Goal: Task Accomplishment & Management: Manage account settings

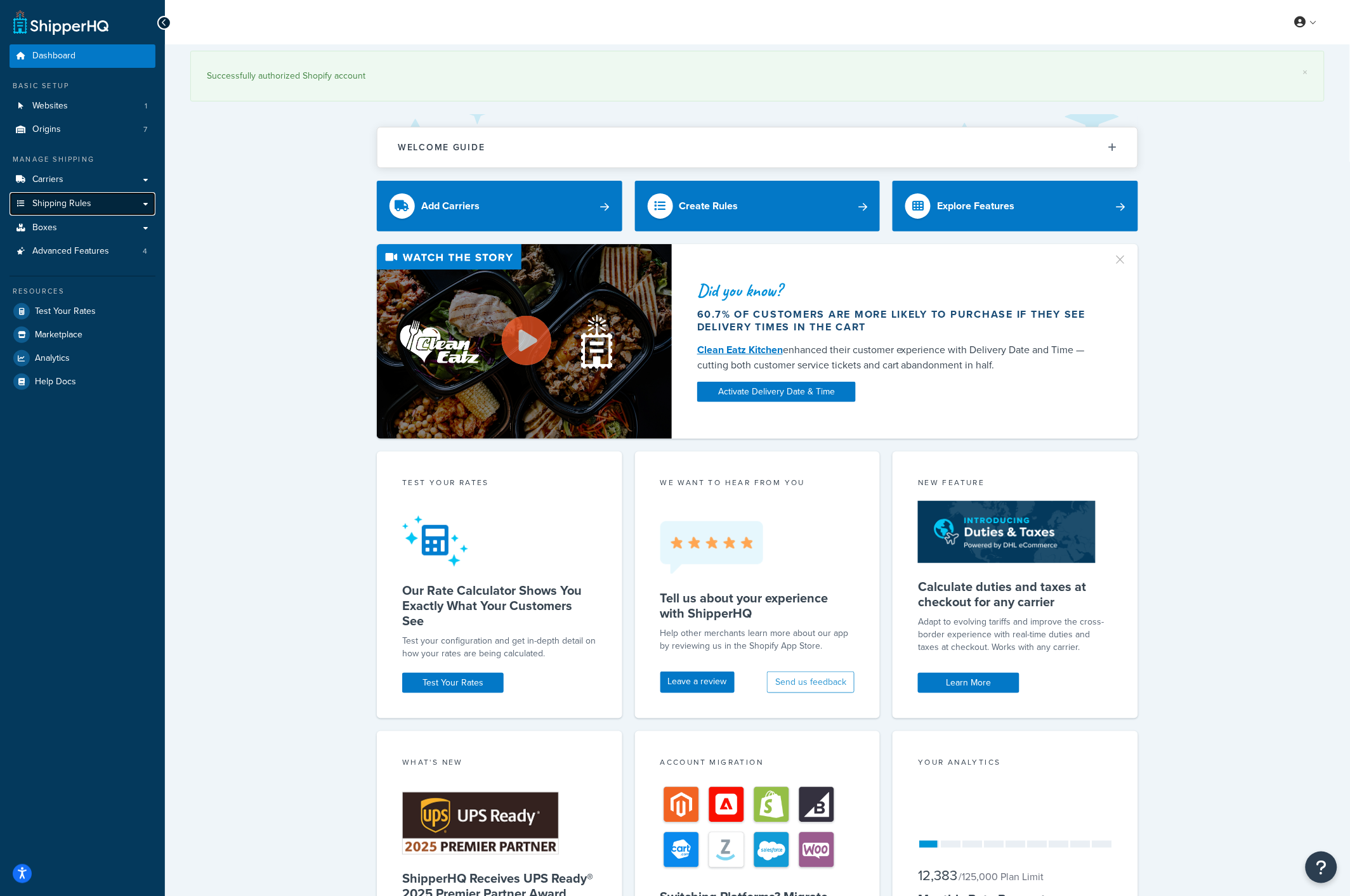
click at [91, 204] on link "Shipping Rules" at bounding box center [82, 204] width 146 height 23
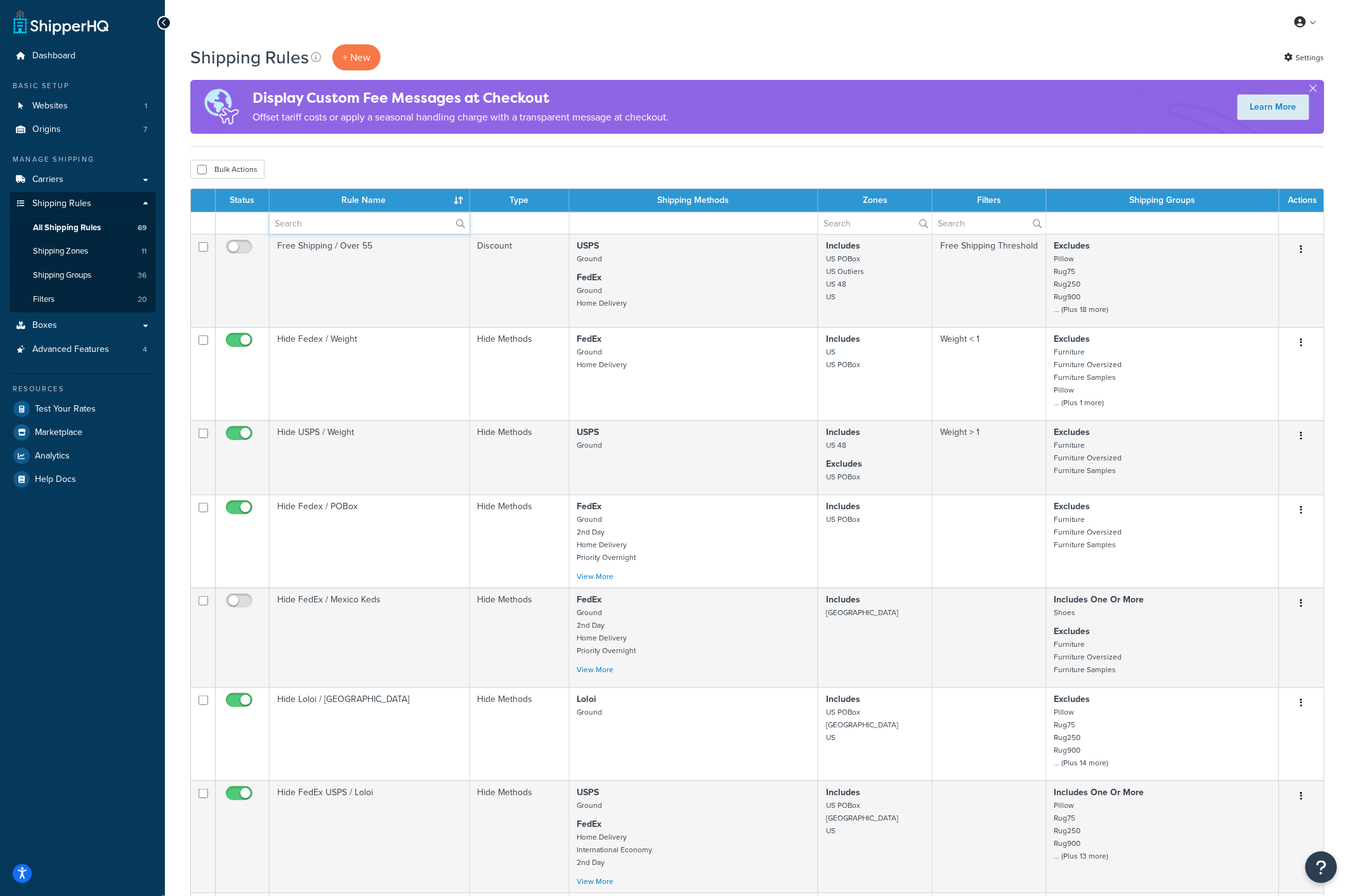
click at [361, 224] on input "text" at bounding box center [369, 223] width 200 height 22
click at [68, 252] on span "Shipping Zones" at bounding box center [60, 251] width 55 height 11
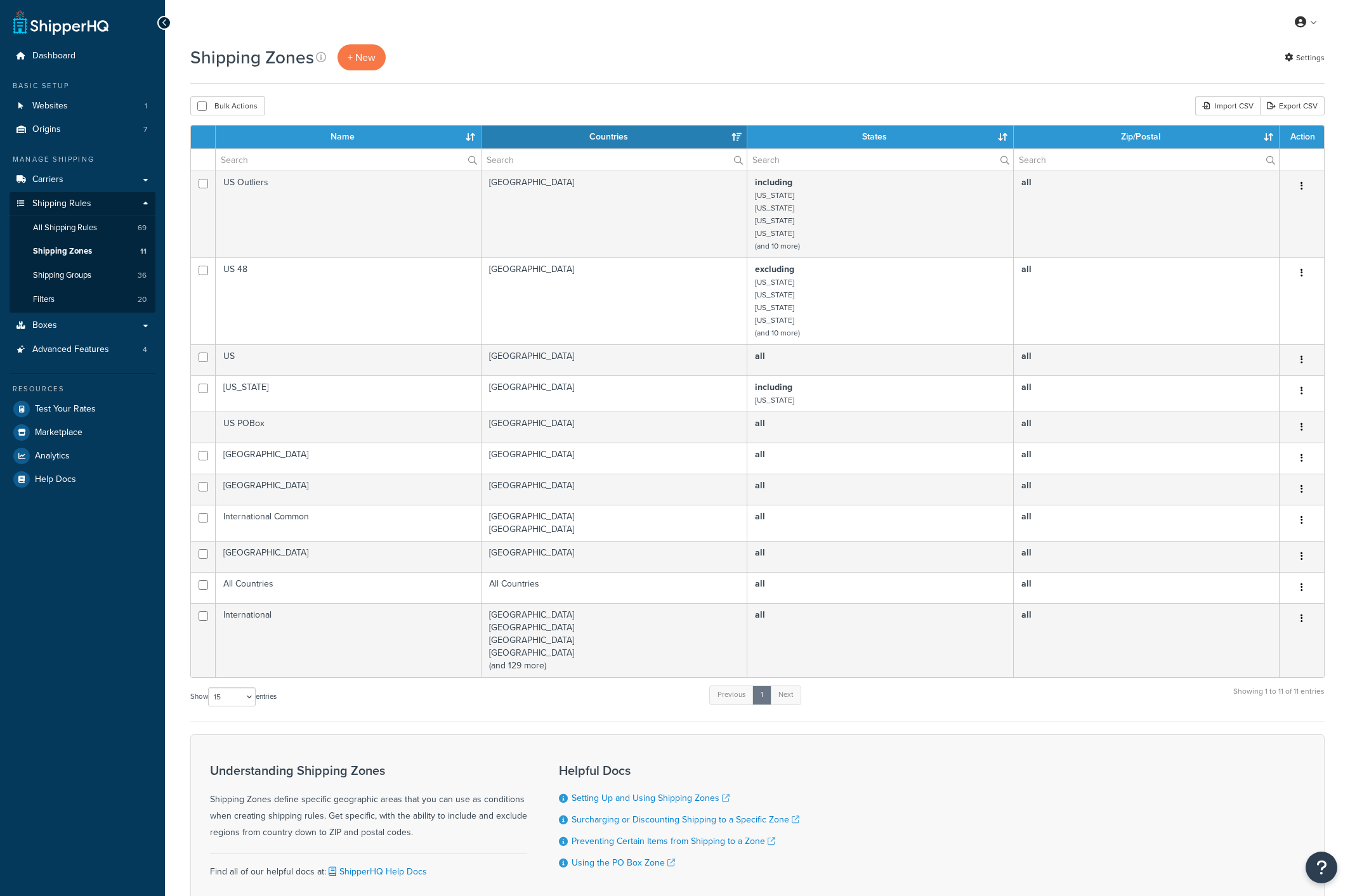
select select "15"
click at [71, 268] on link "Shipping Groups 36" at bounding box center [82, 276] width 146 height 23
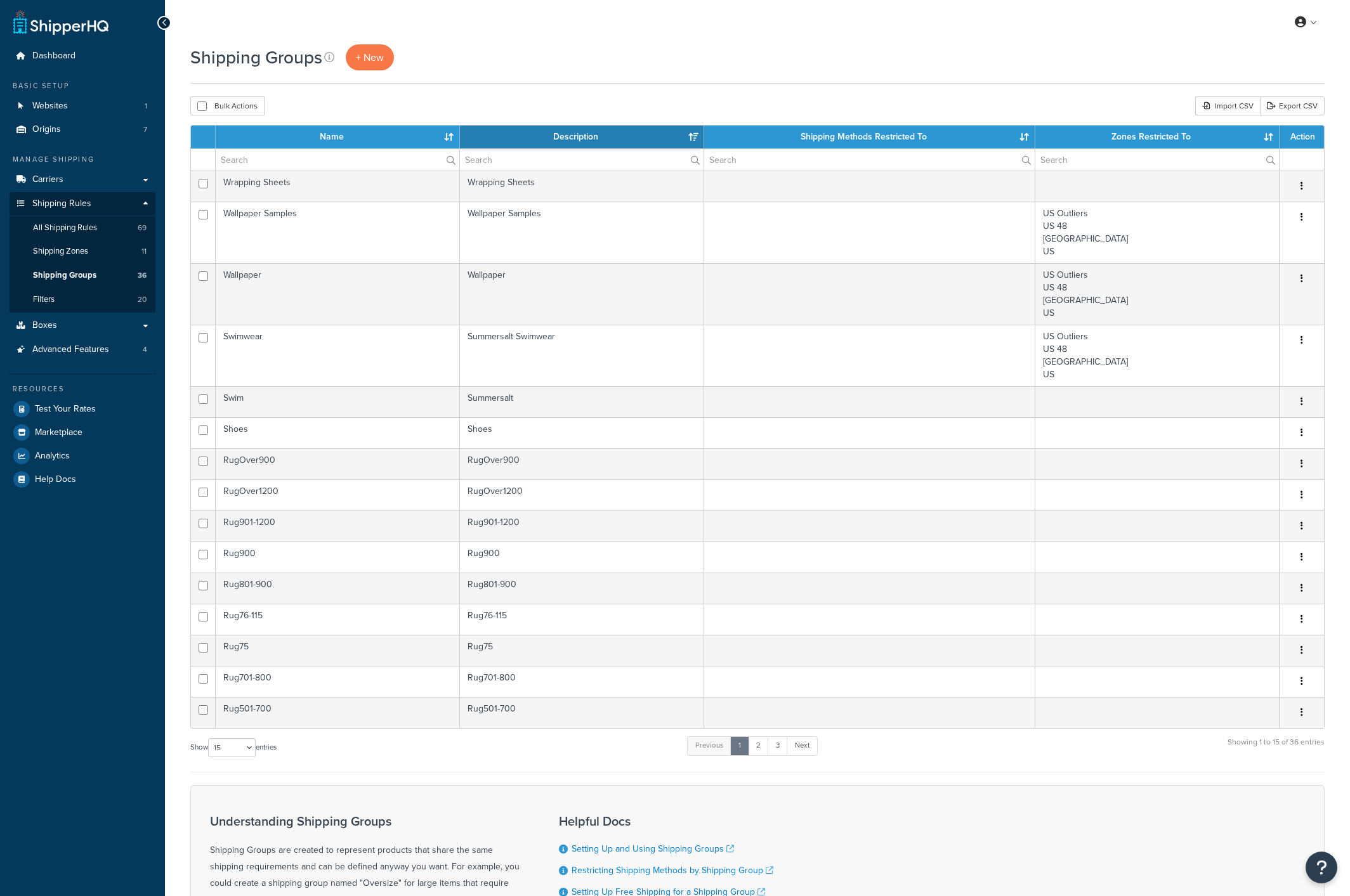
select select "15"
click at [761, 752] on link "2" at bounding box center [758, 745] width 21 height 19
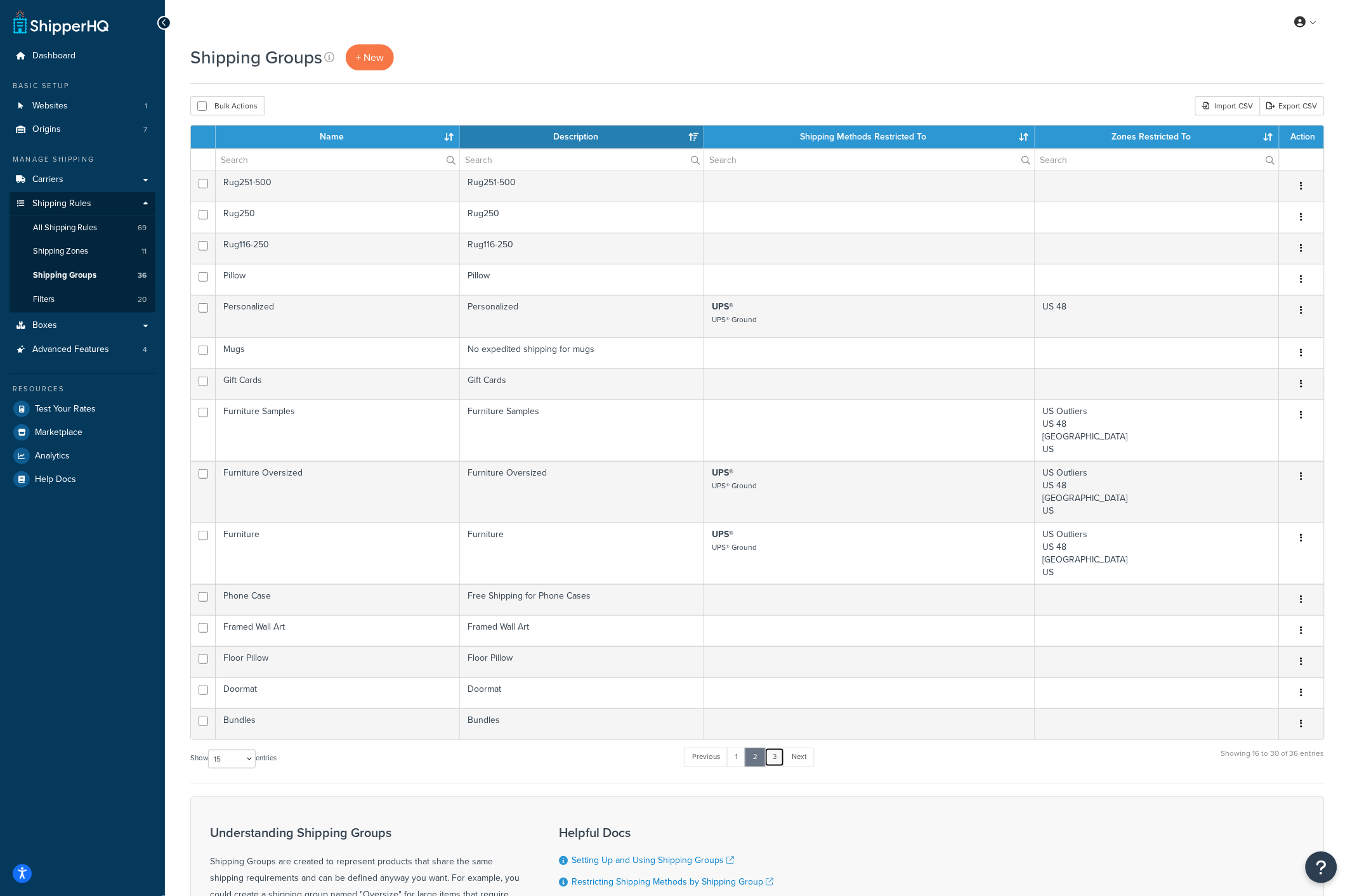
click at [771, 761] on link "3" at bounding box center [775, 757] width 20 height 19
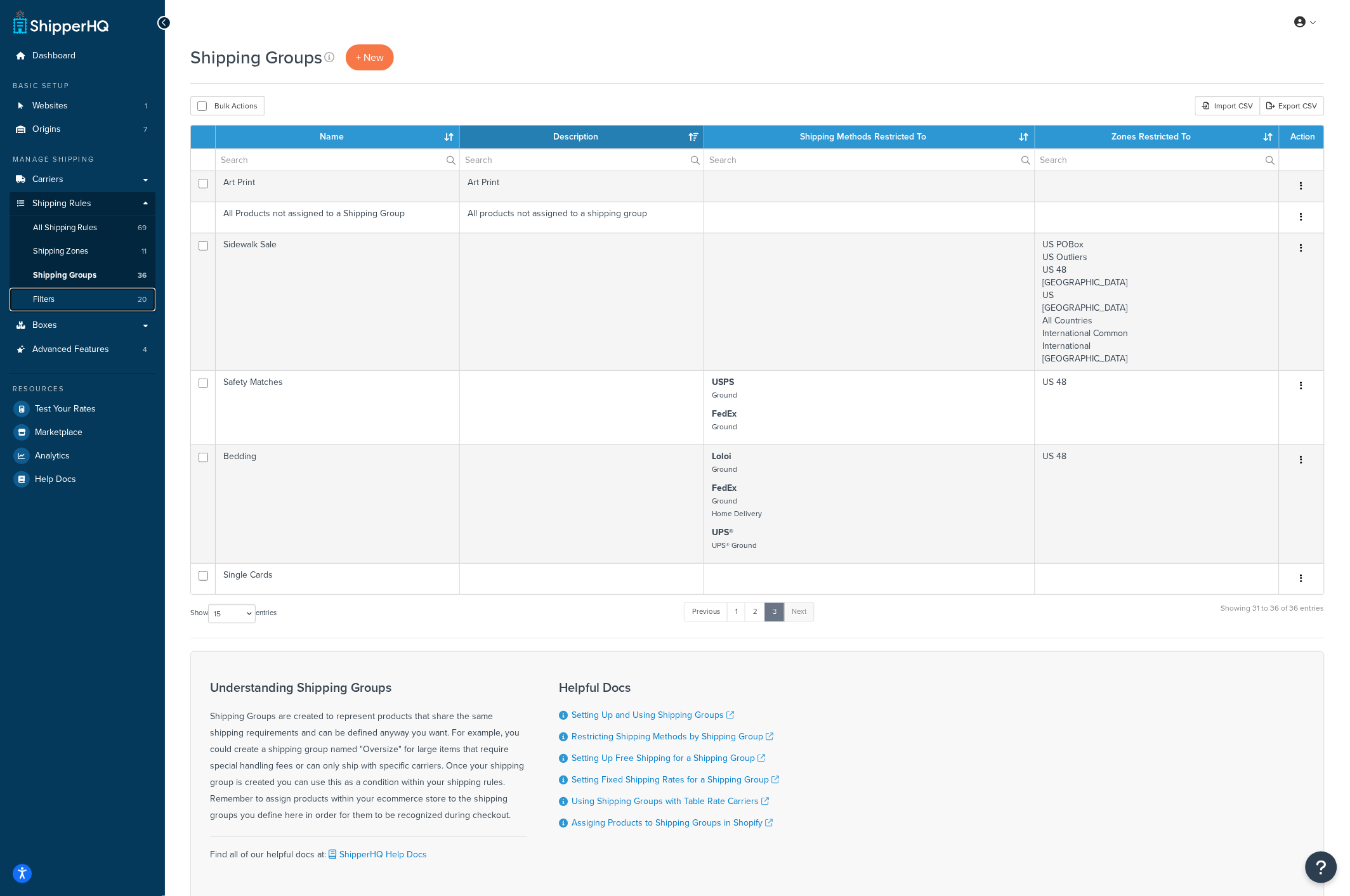
click at [63, 296] on link "Filters 20" at bounding box center [82, 300] width 146 height 23
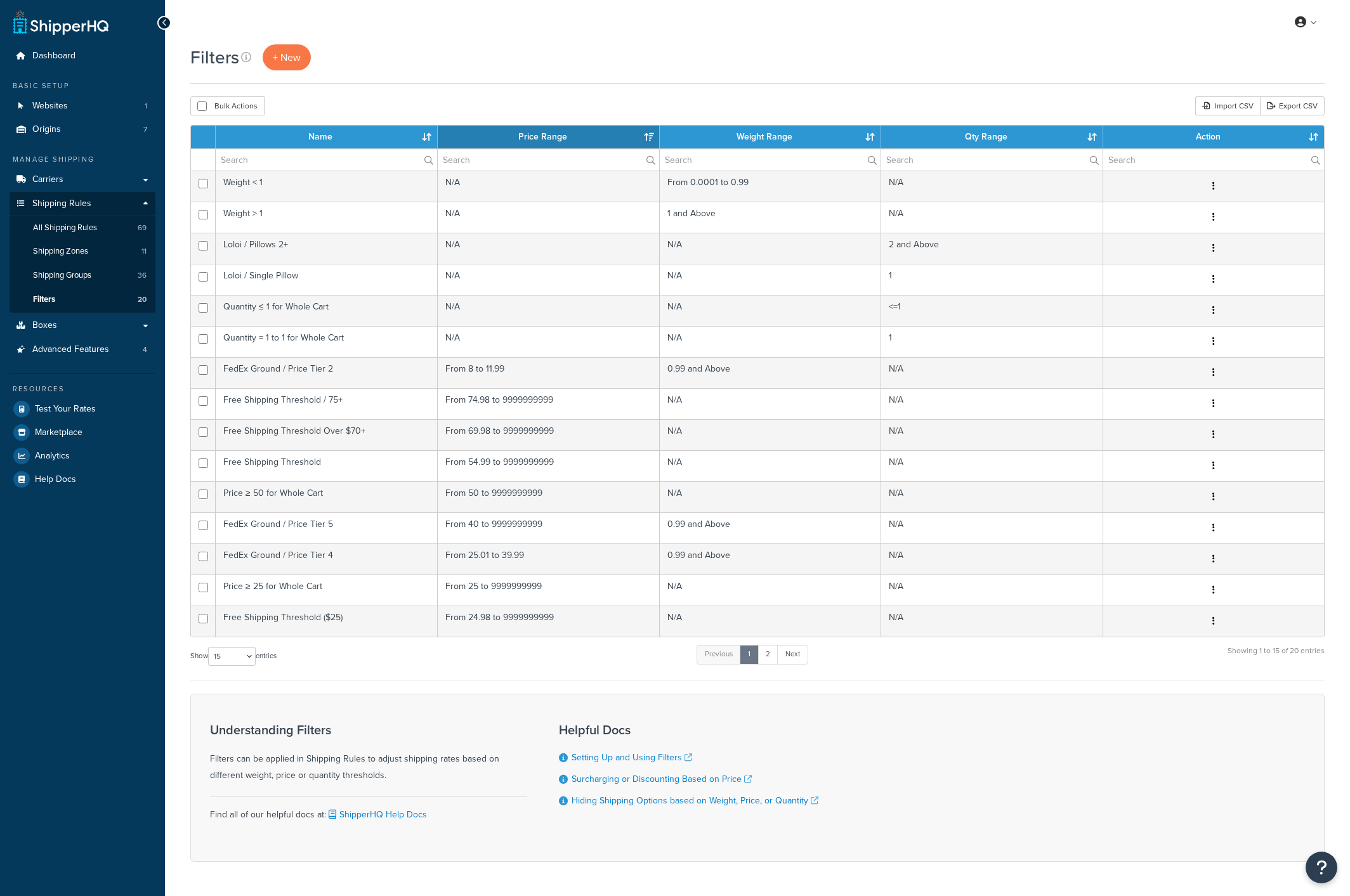
select select "15"
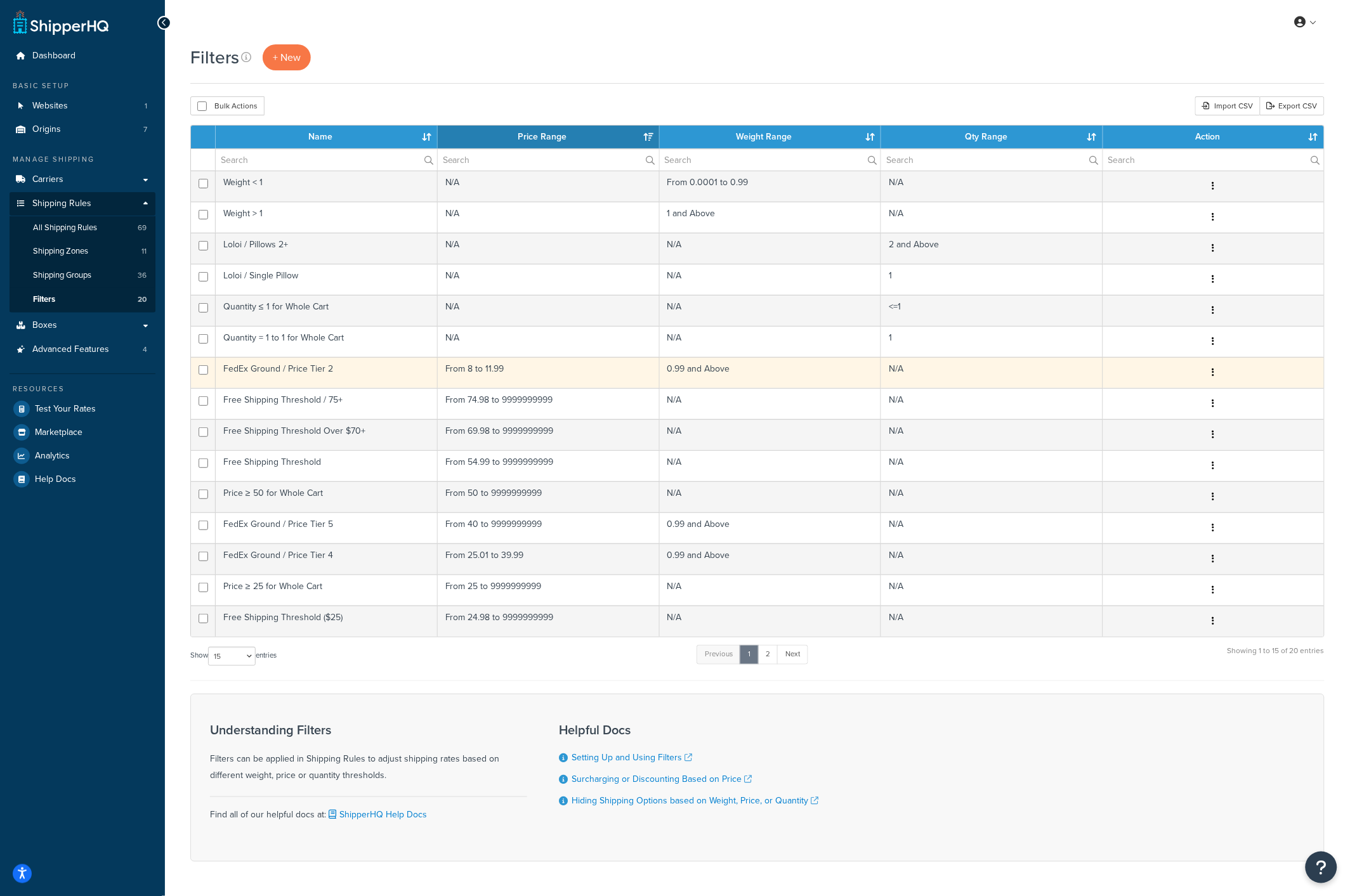
click at [338, 375] on td "FedEx Ground / Price Tier 2" at bounding box center [326, 372] width 222 height 31
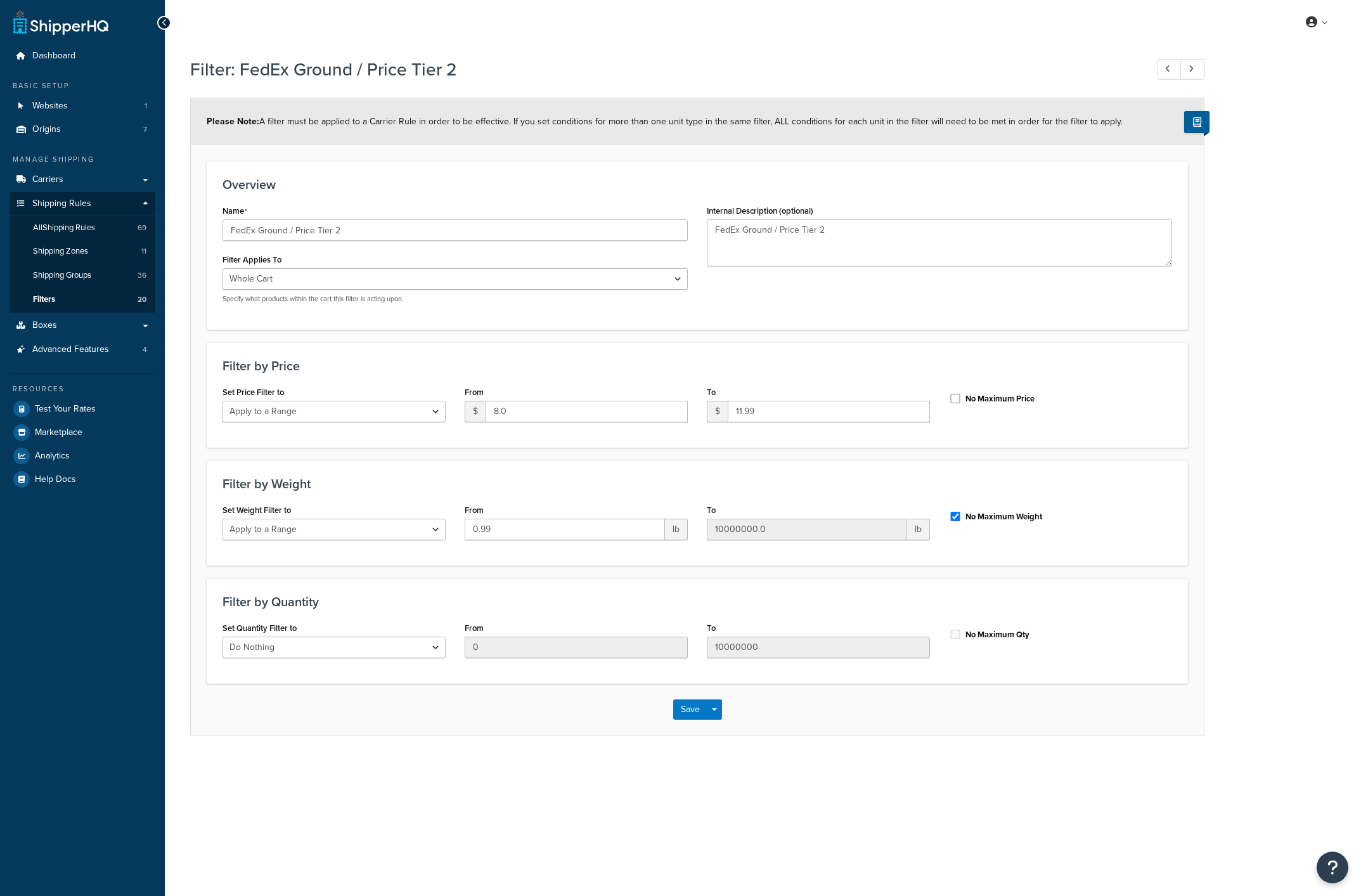
select select "range"
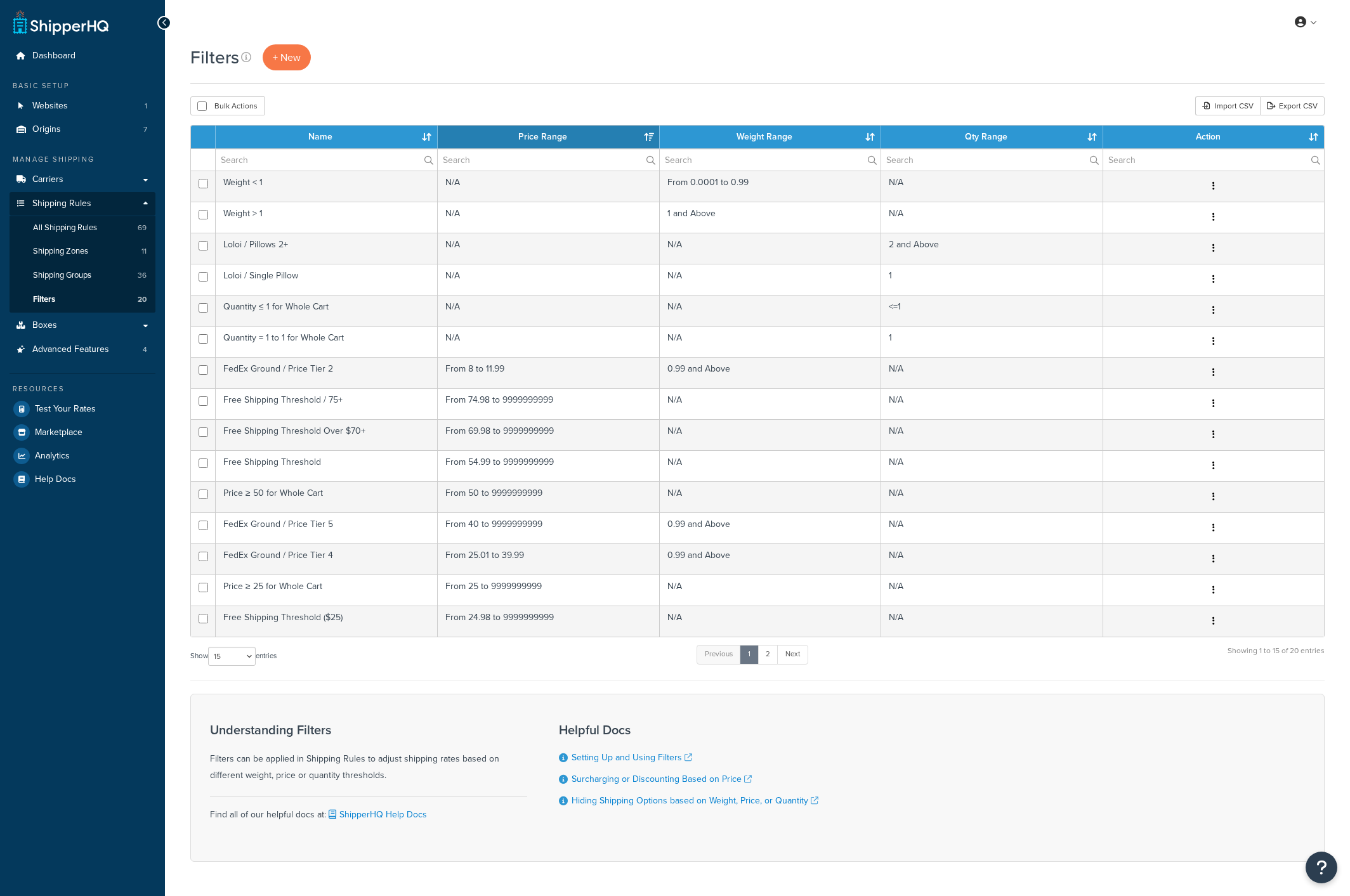
select select "15"
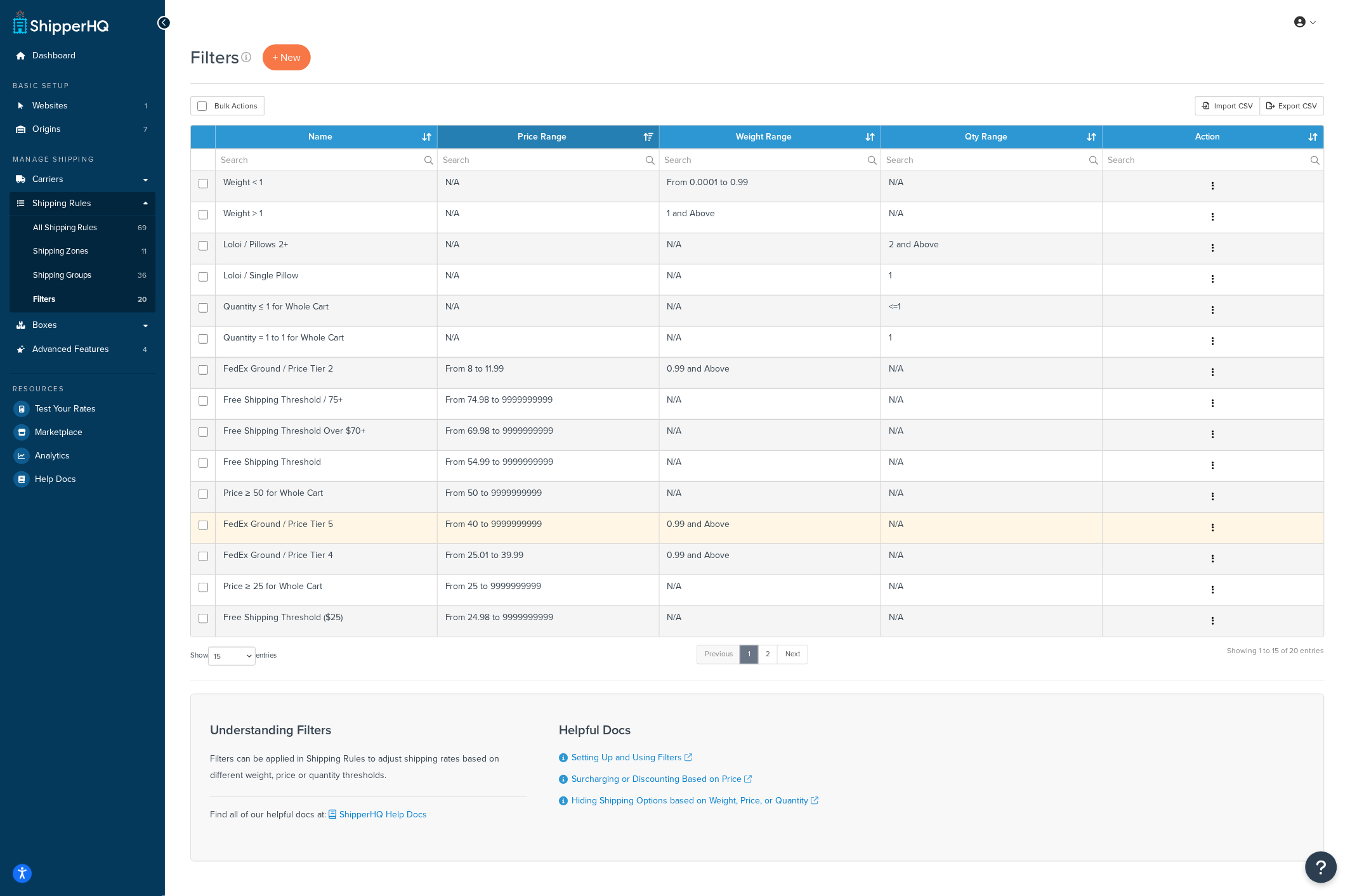
click at [316, 530] on td "FedEx Ground / Price Tier 5" at bounding box center [326, 528] width 222 height 31
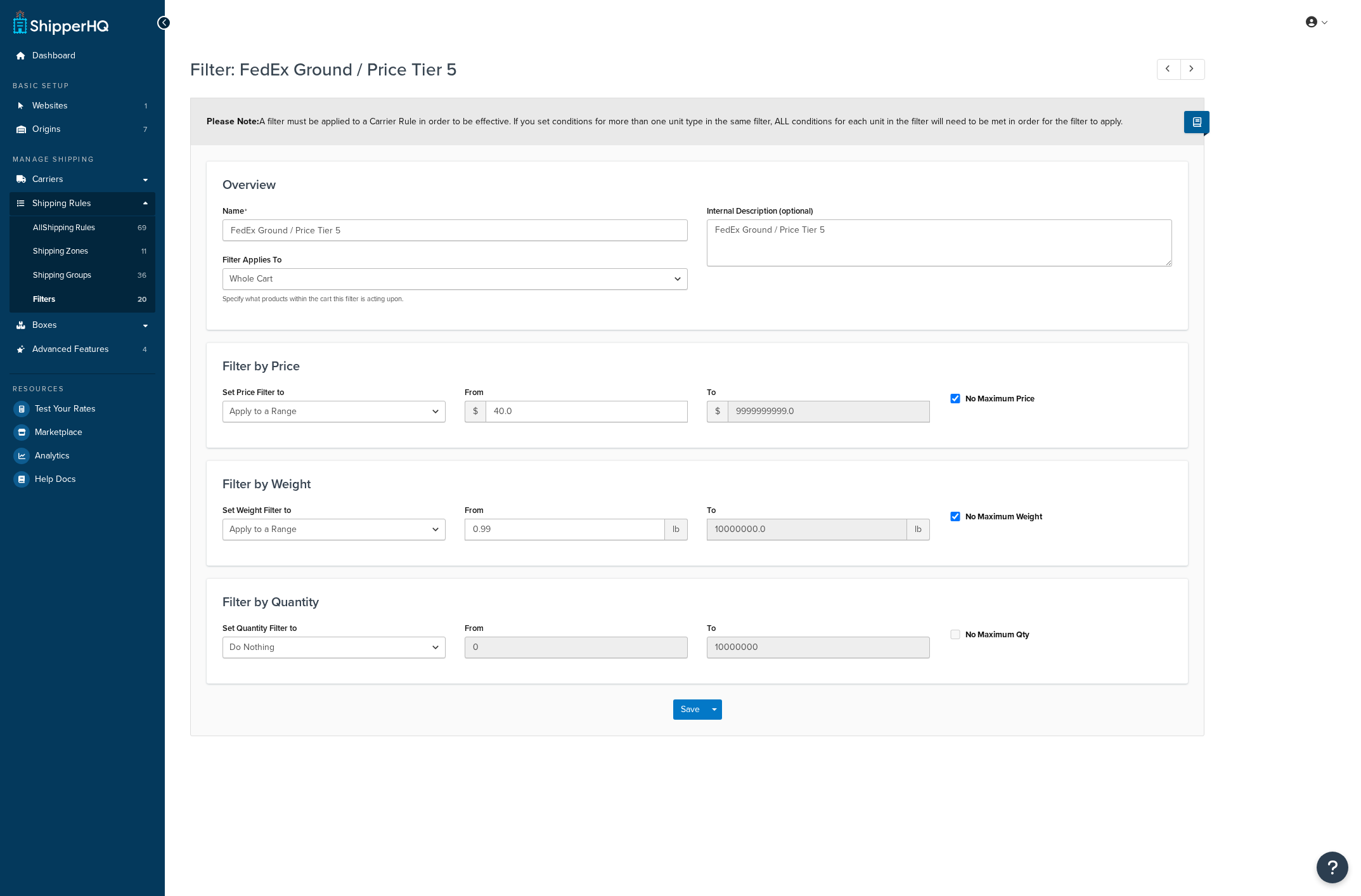
select select "range"
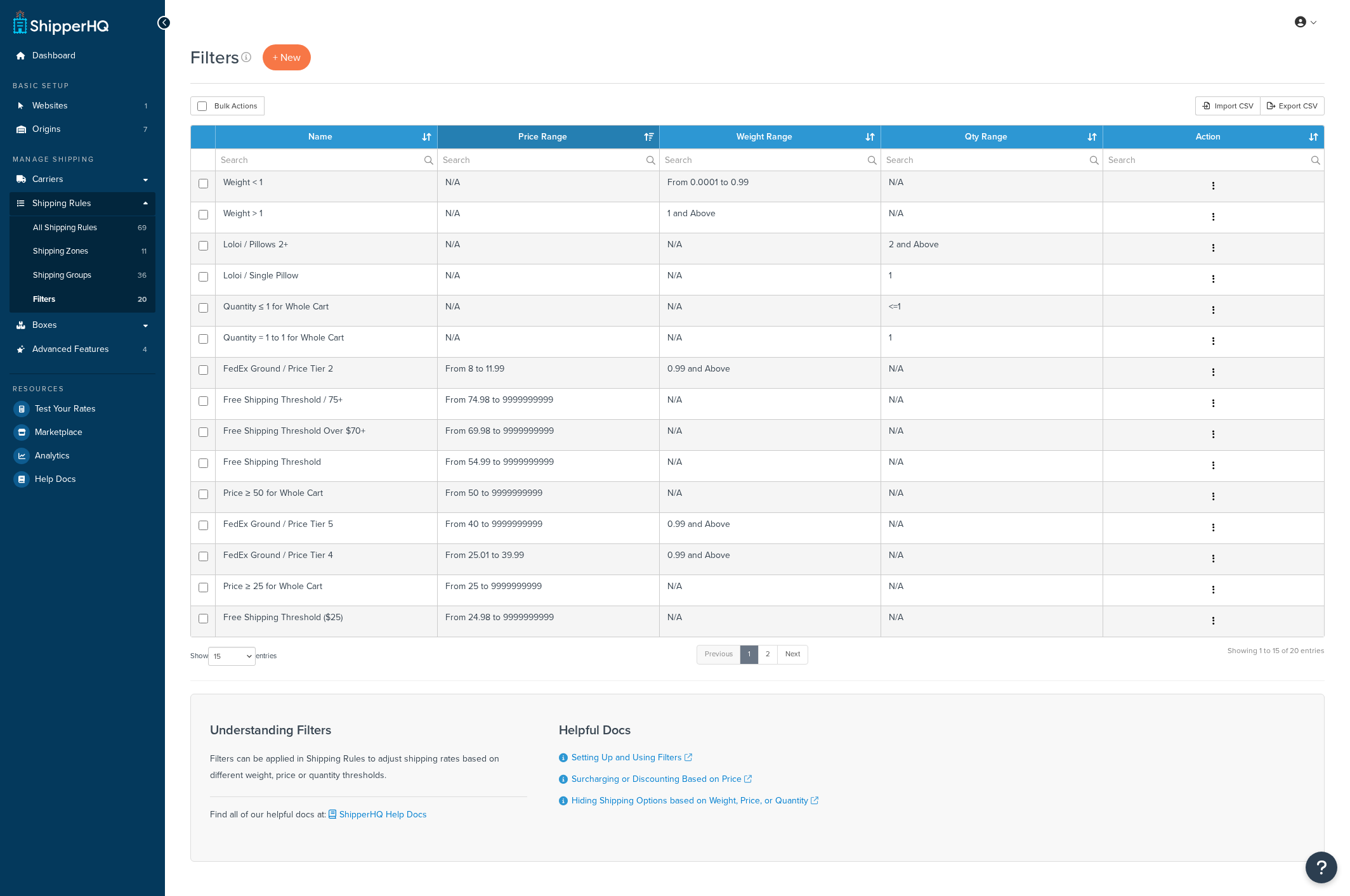
select select "15"
click at [82, 229] on span "All Shipping Rules" at bounding box center [65, 228] width 64 height 11
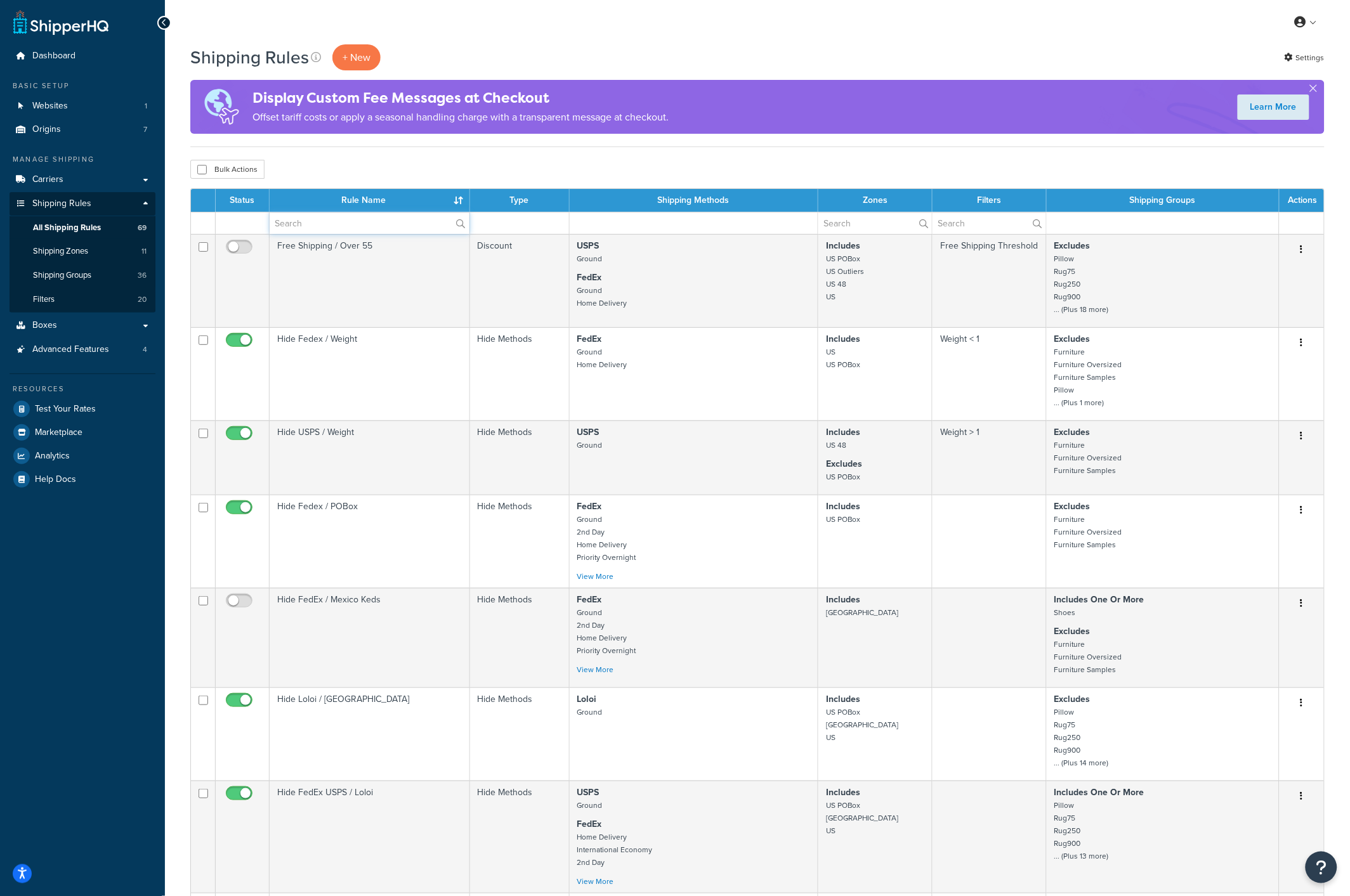
click at [365, 226] on input "text" at bounding box center [369, 223] width 200 height 22
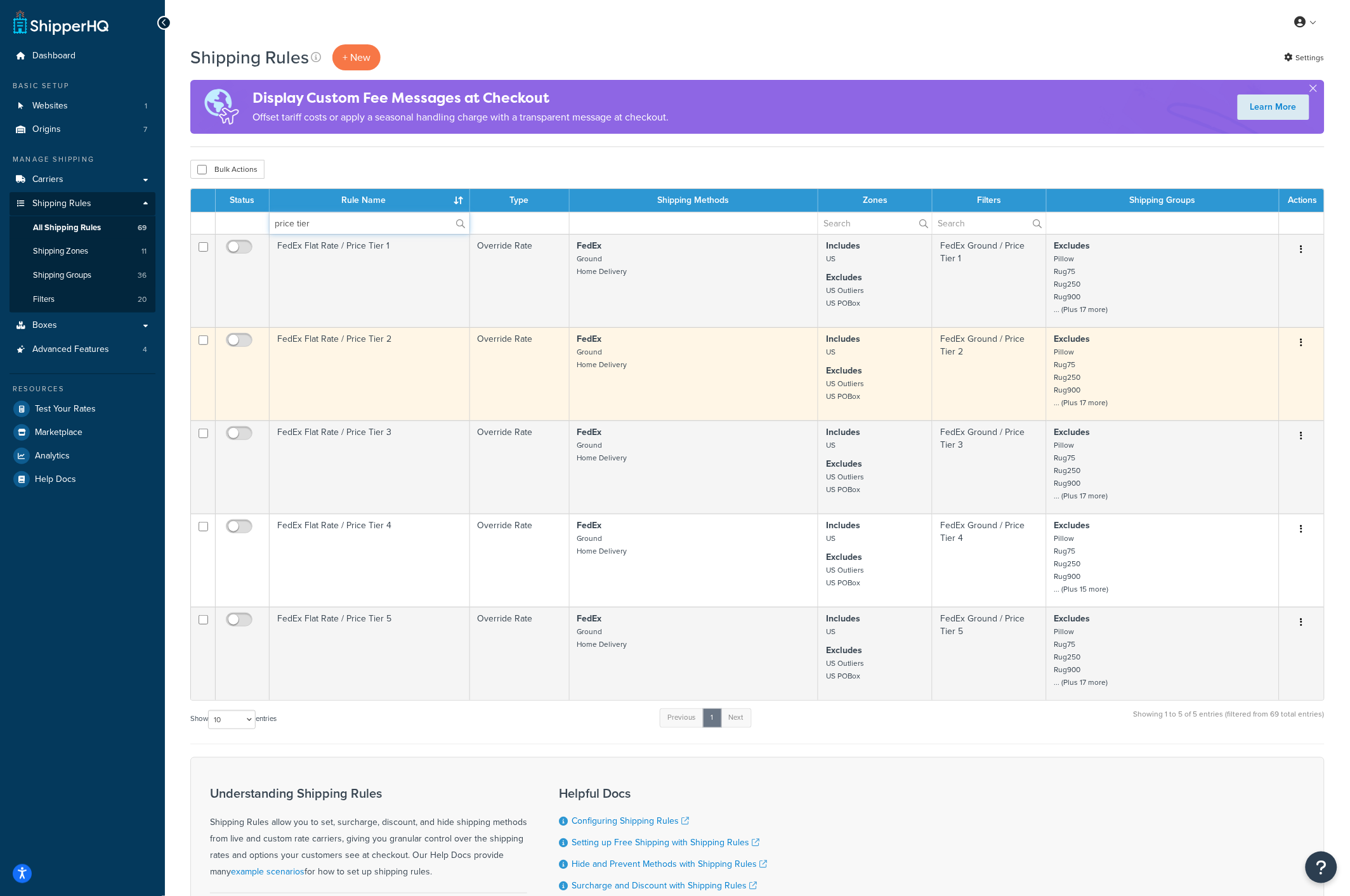
scroll to position [3, 0]
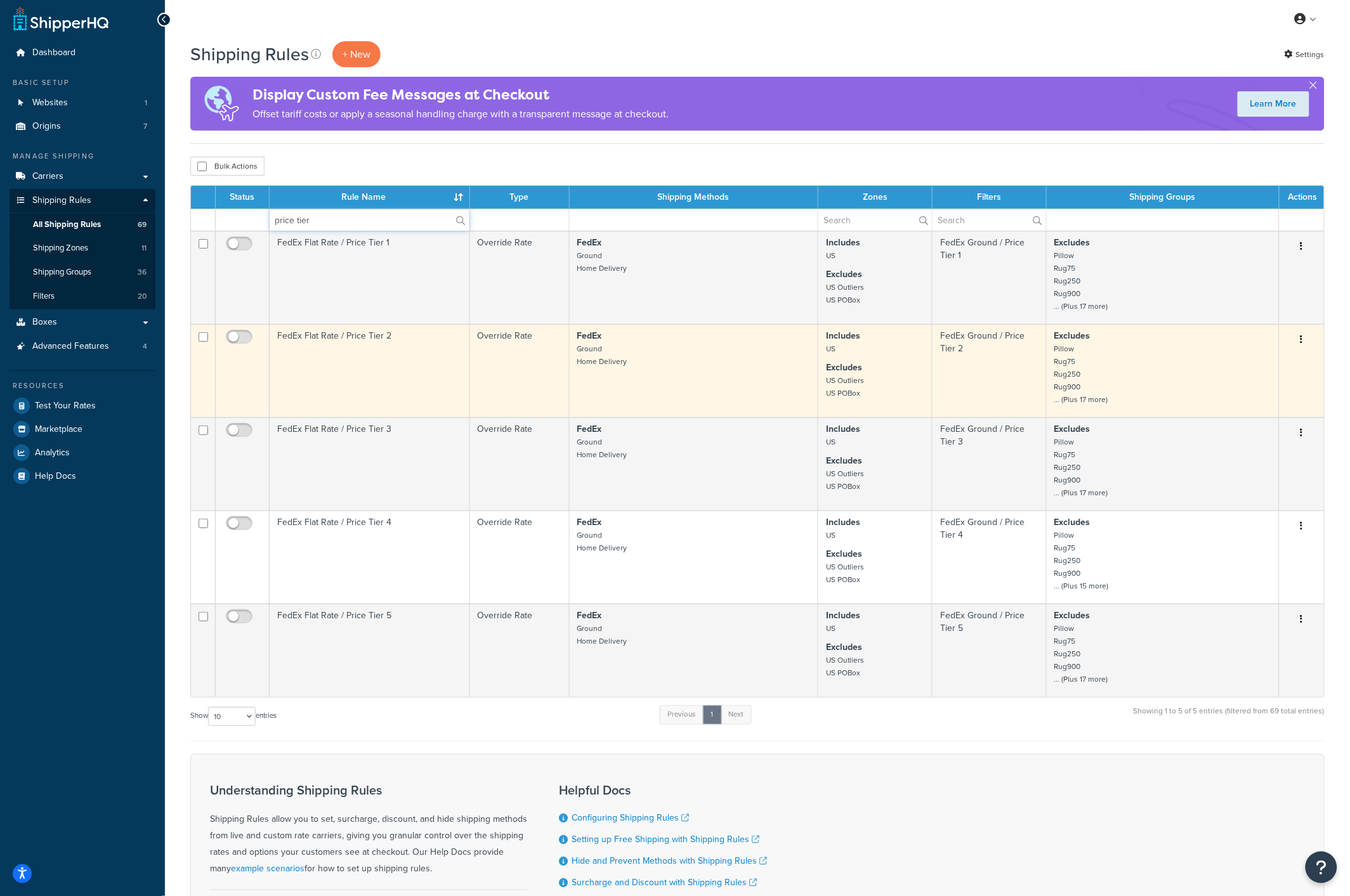
type input "price tier"
click at [411, 364] on td "FedEx Flat Rate / Price Tier 2" at bounding box center [369, 370] width 201 height 93
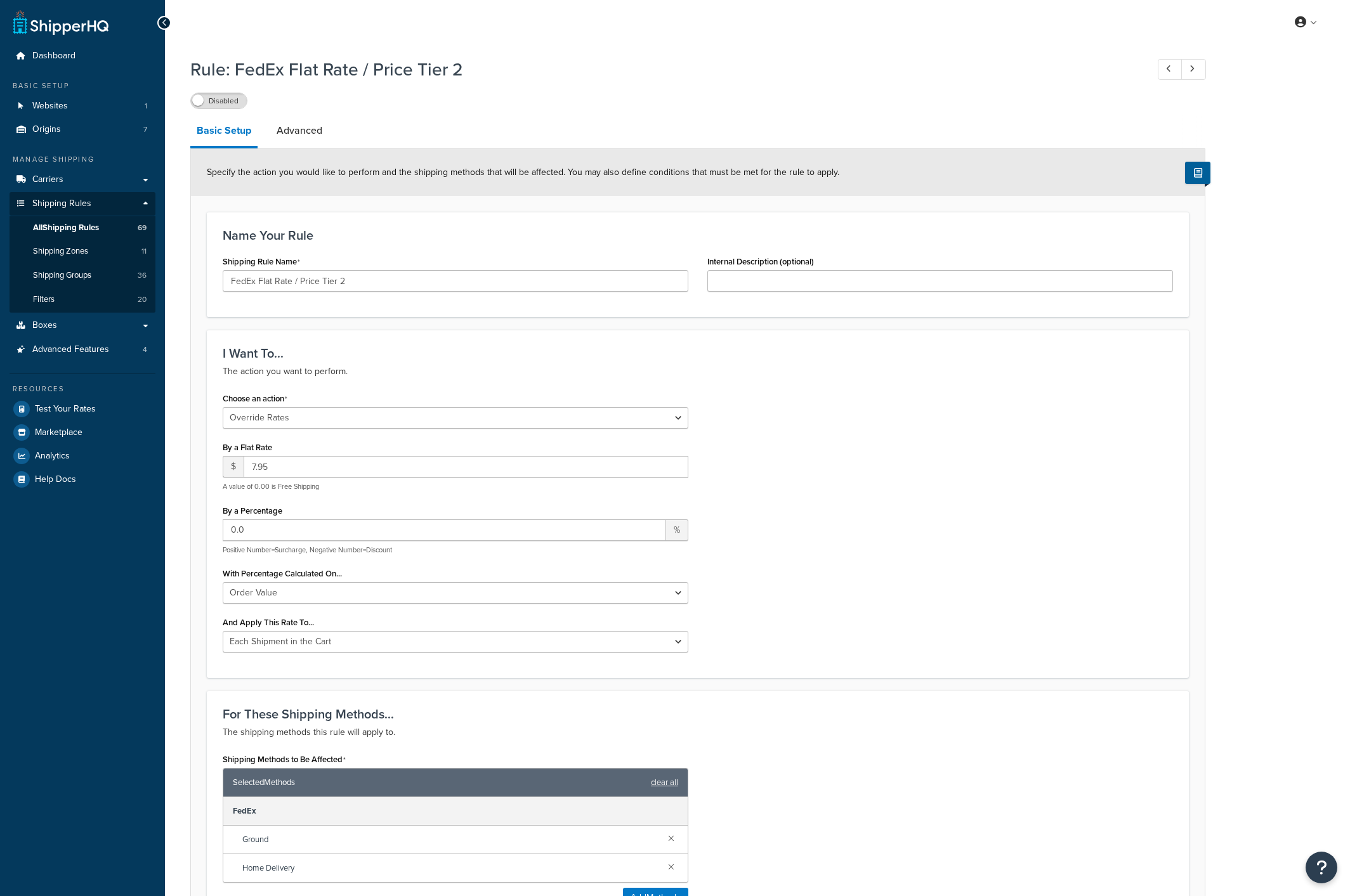
select select "OVERRIDE"
click at [90, 225] on span "All Shipping Rules" at bounding box center [66, 228] width 66 height 11
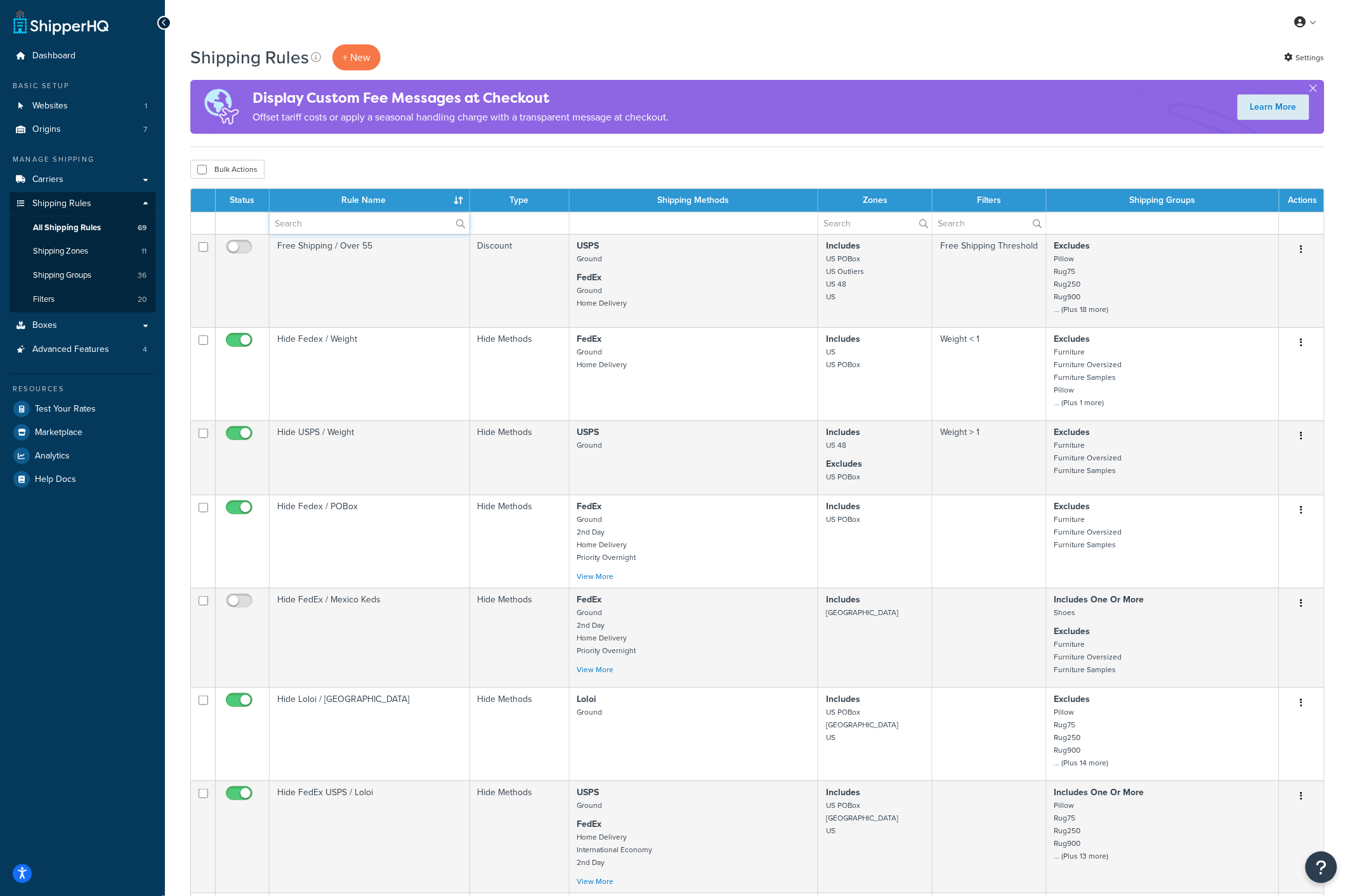
click at [331, 228] on input "text" at bounding box center [369, 223] width 200 height 22
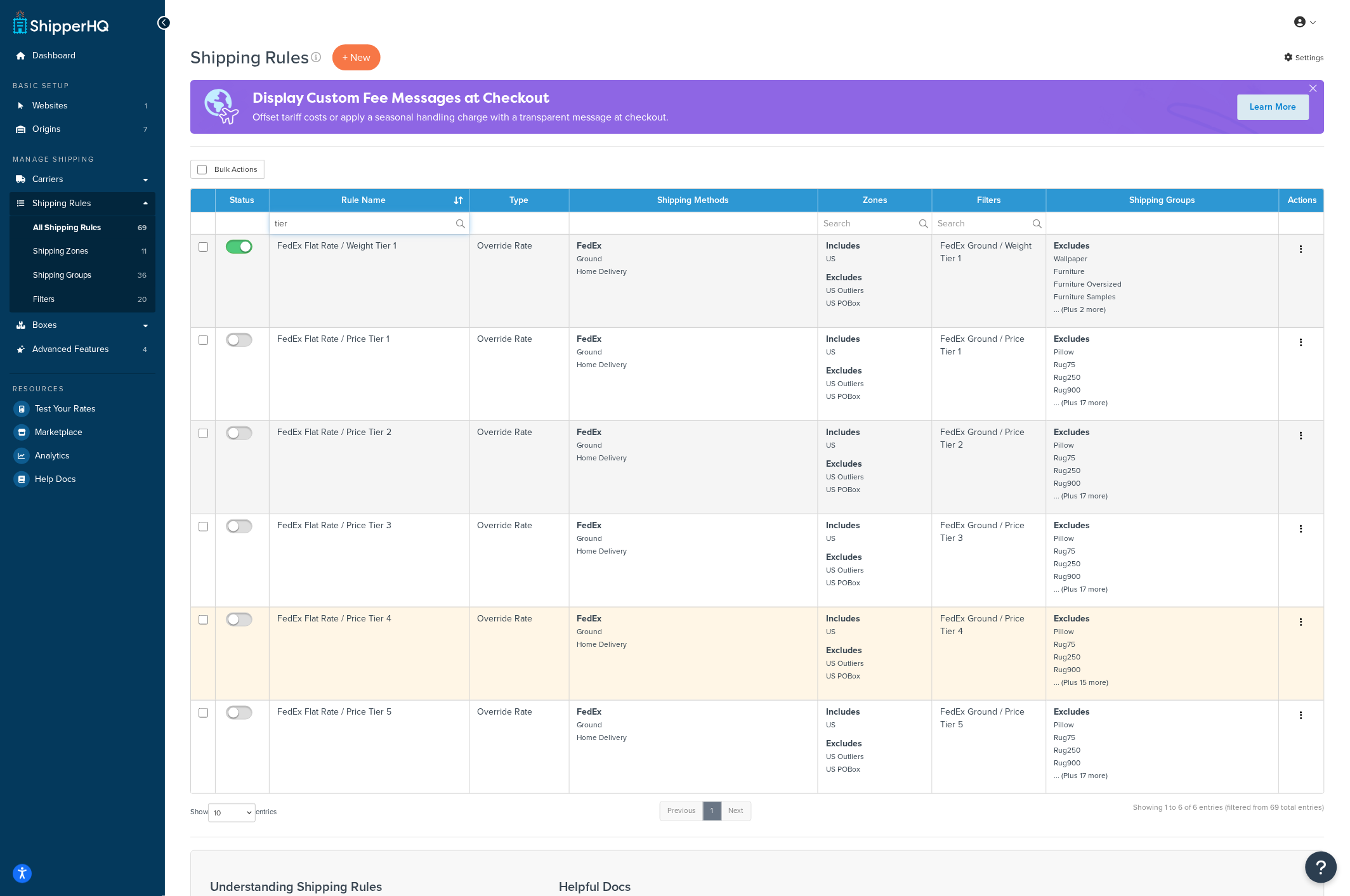
type input "tier"
click at [348, 634] on td "FedEx Flat Rate / Price Tier 4" at bounding box center [369, 652] width 201 height 93
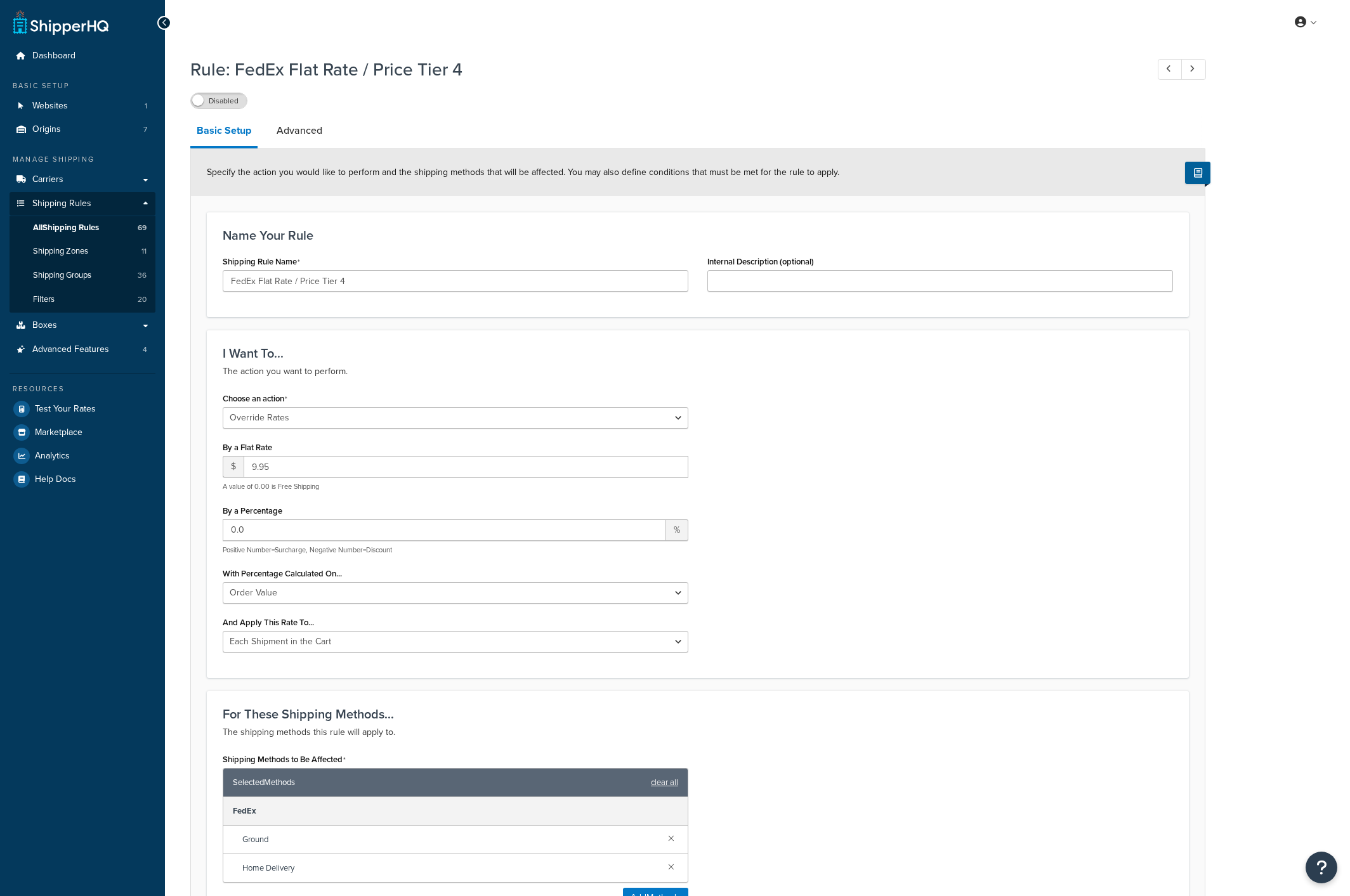
select select "OVERRIDE"
click at [160, 20] on div at bounding box center [164, 23] width 14 height 14
click at [297, 474] on input "9.95" at bounding box center [465, 467] width 444 height 22
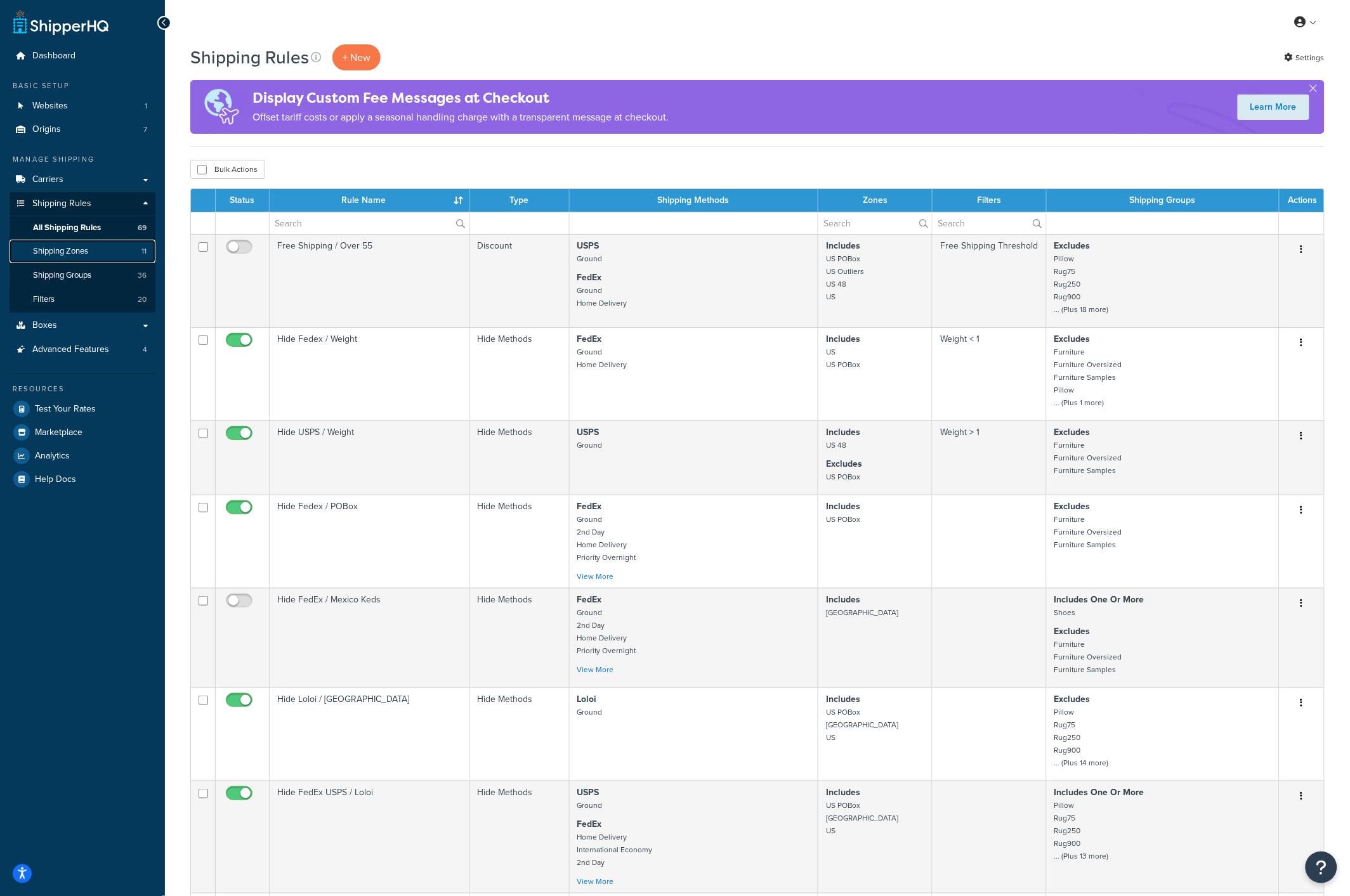
click at [55, 250] on span "Shipping Zones" at bounding box center [60, 251] width 55 height 11
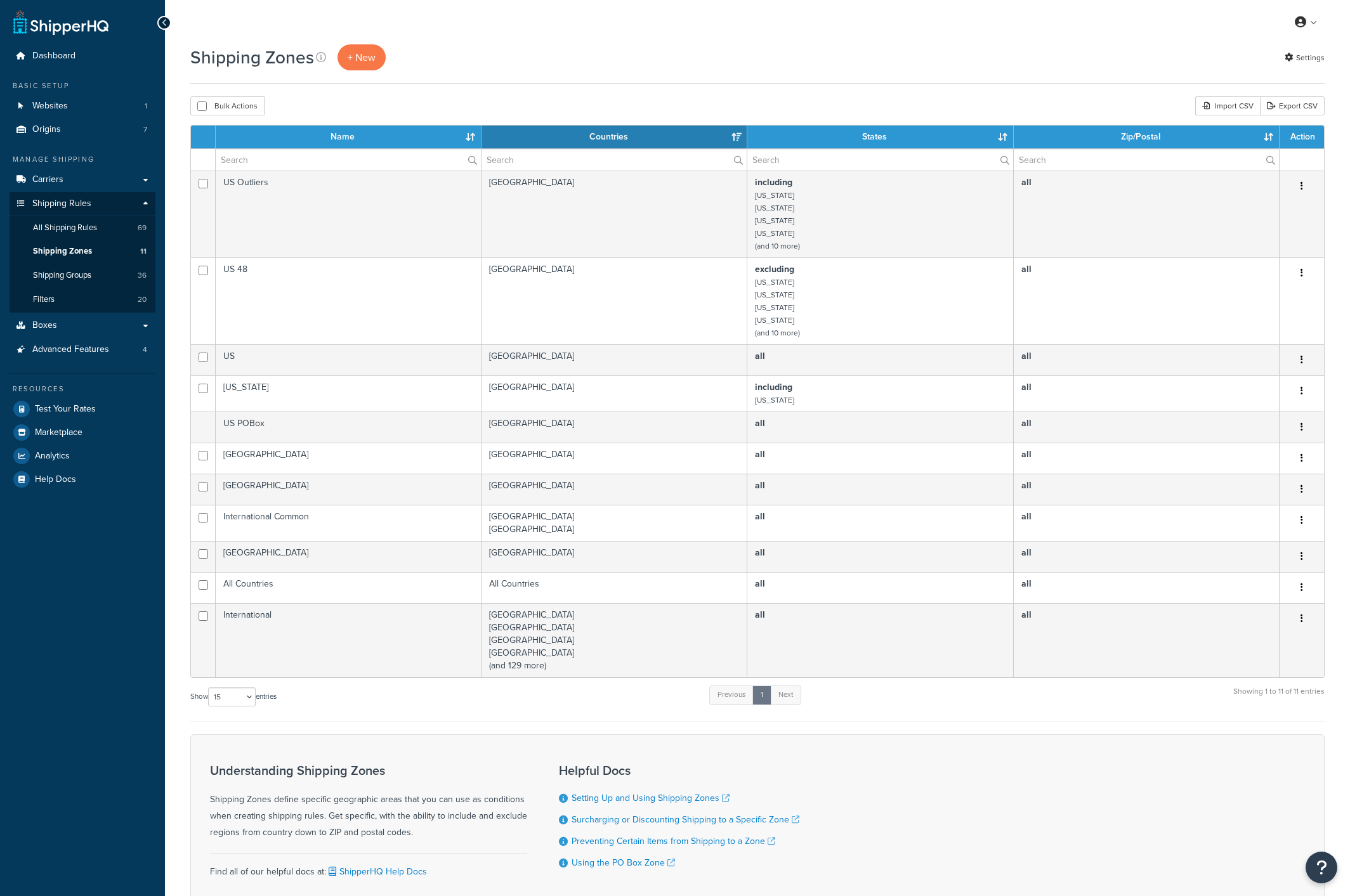
select select "15"
click at [49, 278] on span "Shipping Groups" at bounding box center [62, 276] width 59 height 11
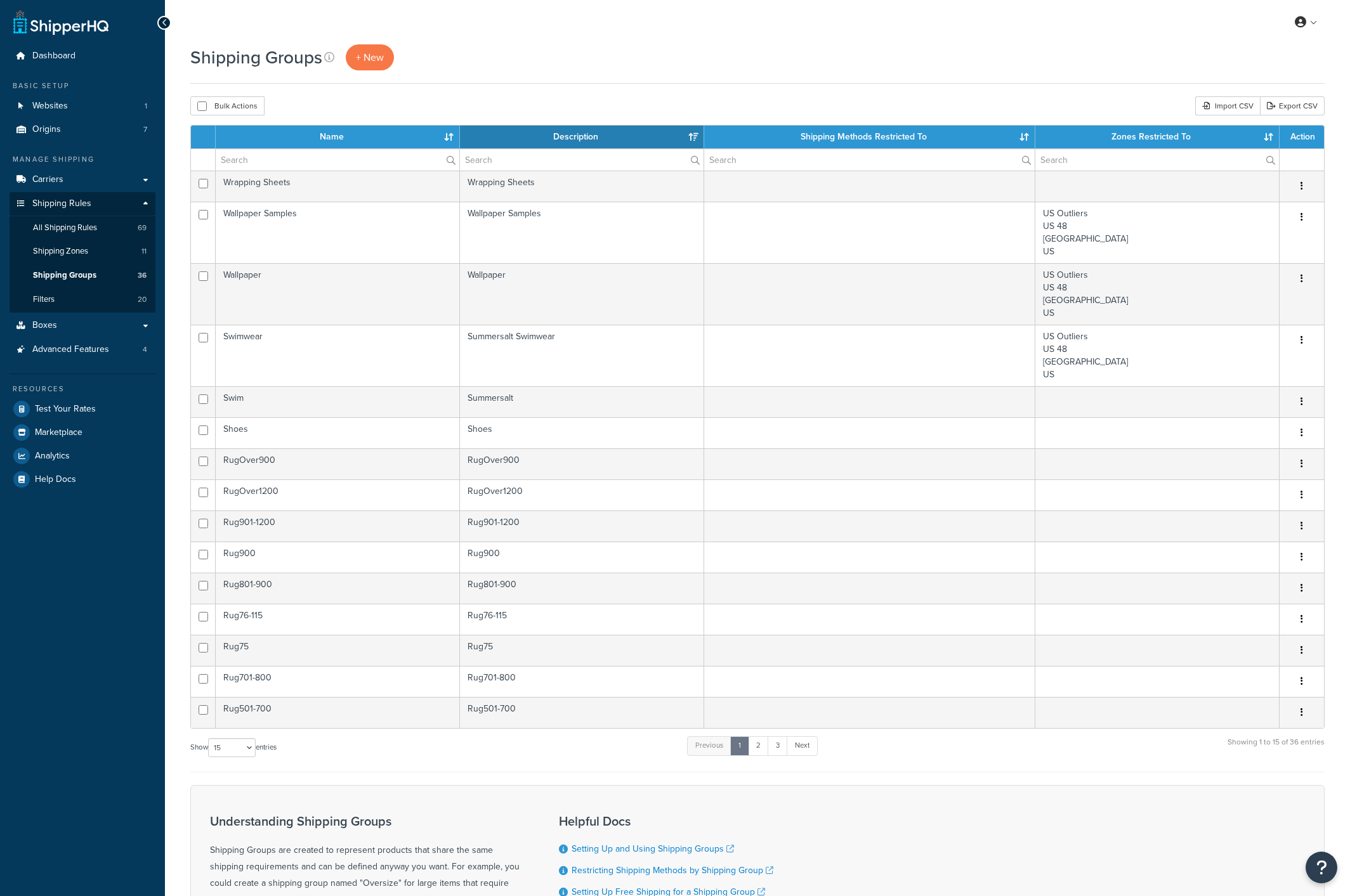
select select "15"
click at [64, 220] on link "All Shipping Rules 69" at bounding box center [82, 228] width 146 height 23
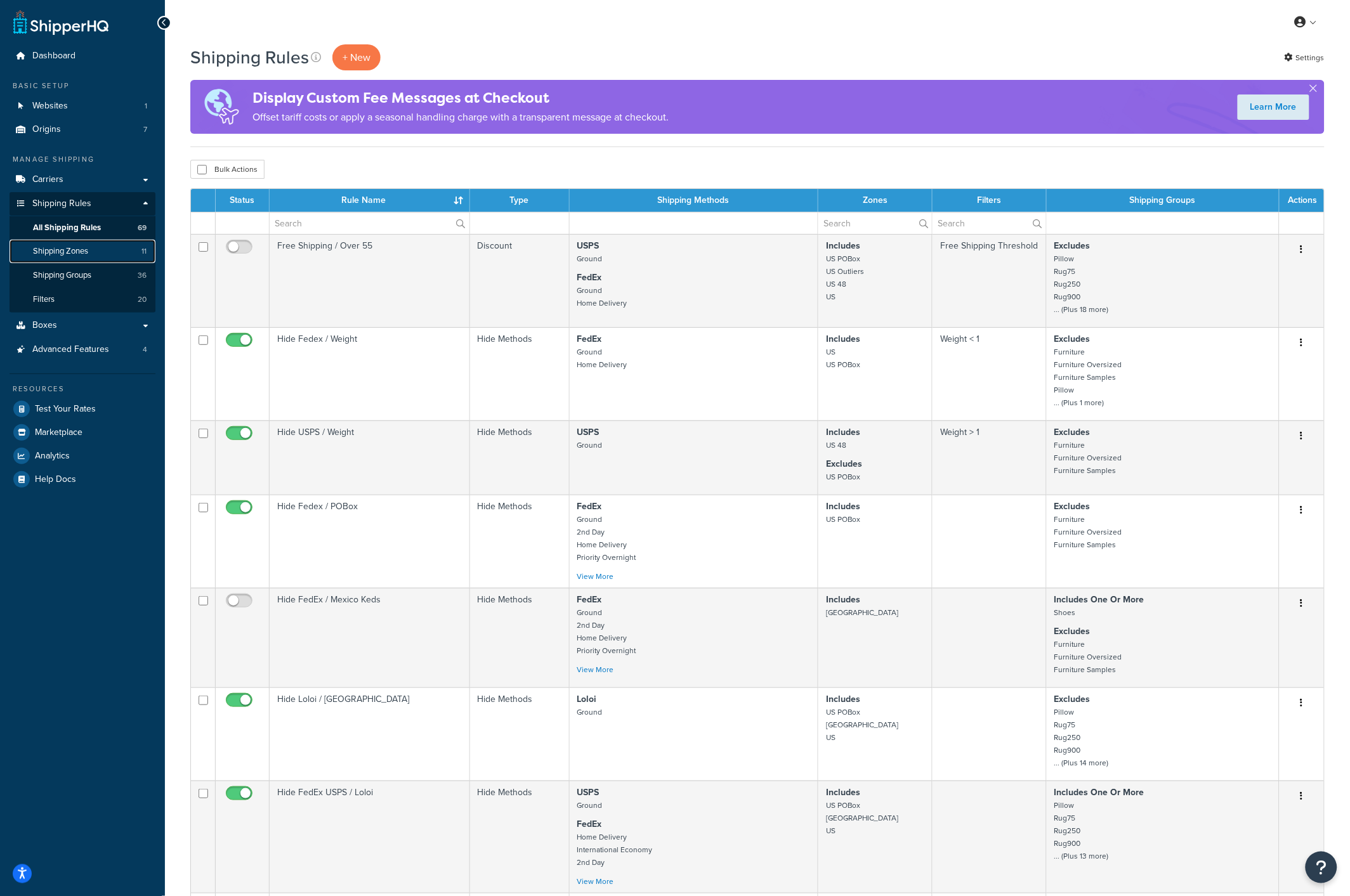
click at [83, 251] on span "Shipping Zones" at bounding box center [60, 251] width 55 height 11
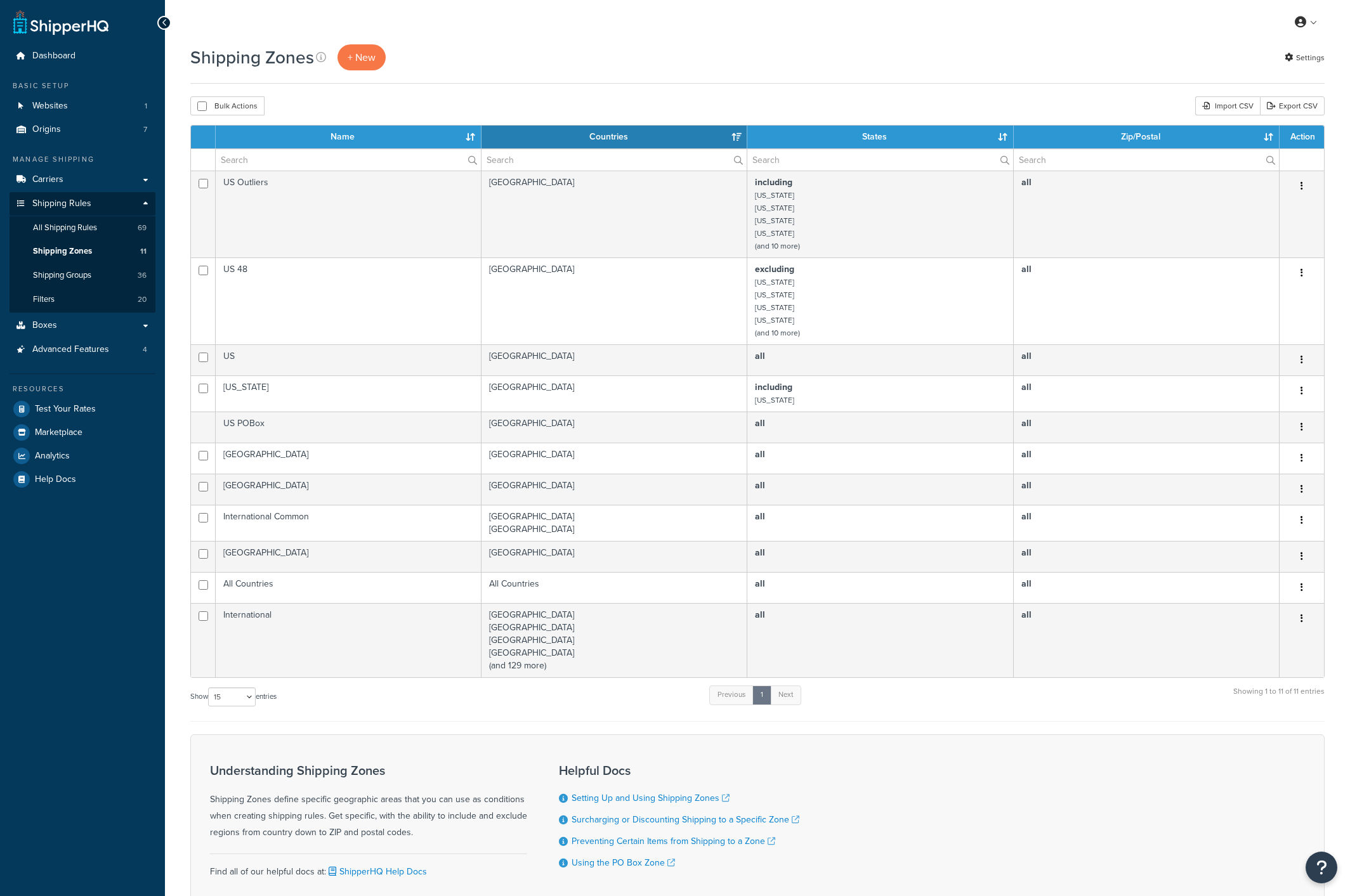
select select "15"
click at [364, 64] on link "+ New" at bounding box center [362, 57] width 48 height 26
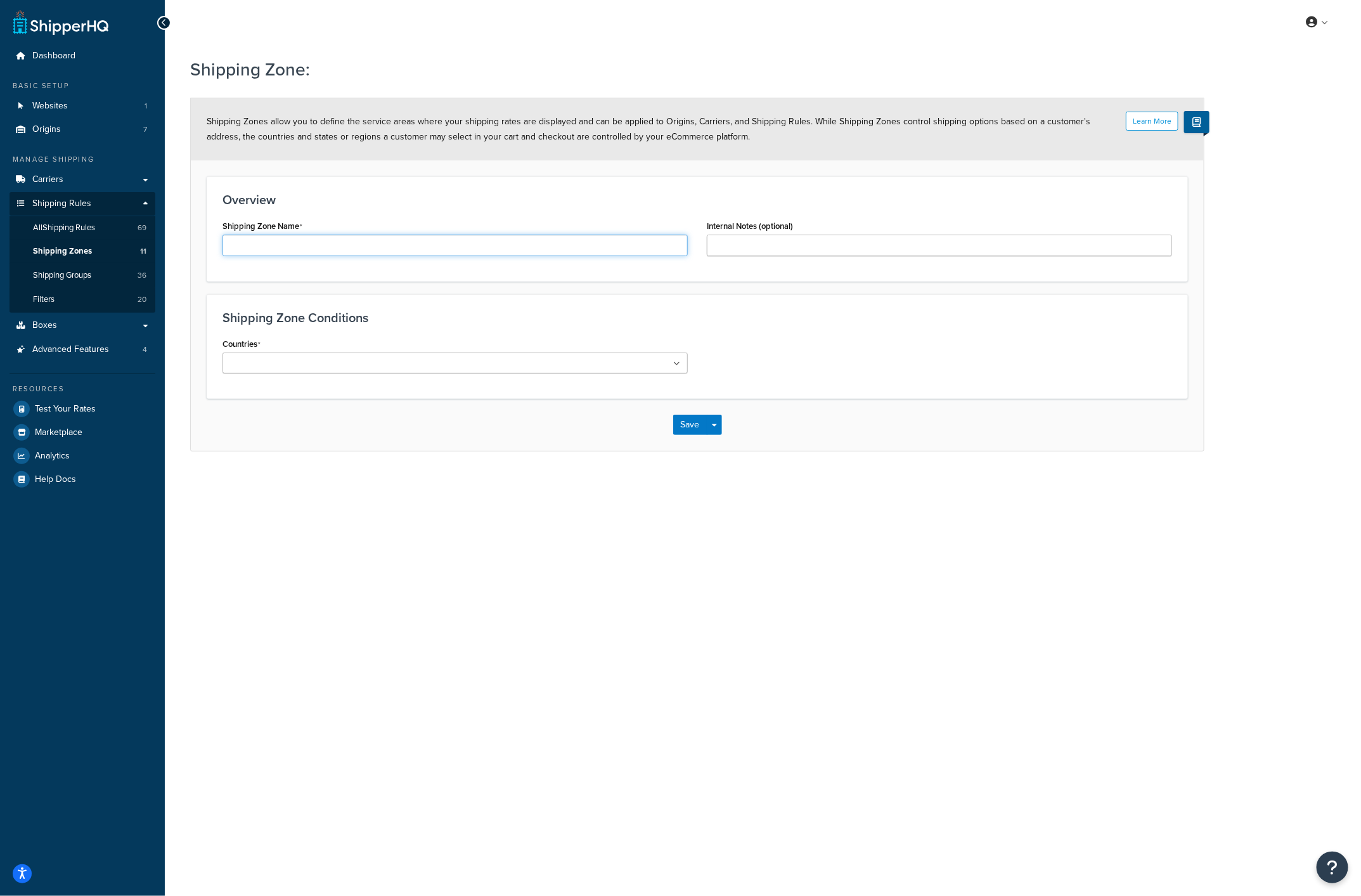
click at [275, 238] on input "Shipping Zone Name" at bounding box center [455, 246] width 465 height 22
click at [537, 368] on ul at bounding box center [455, 363] width 465 height 21
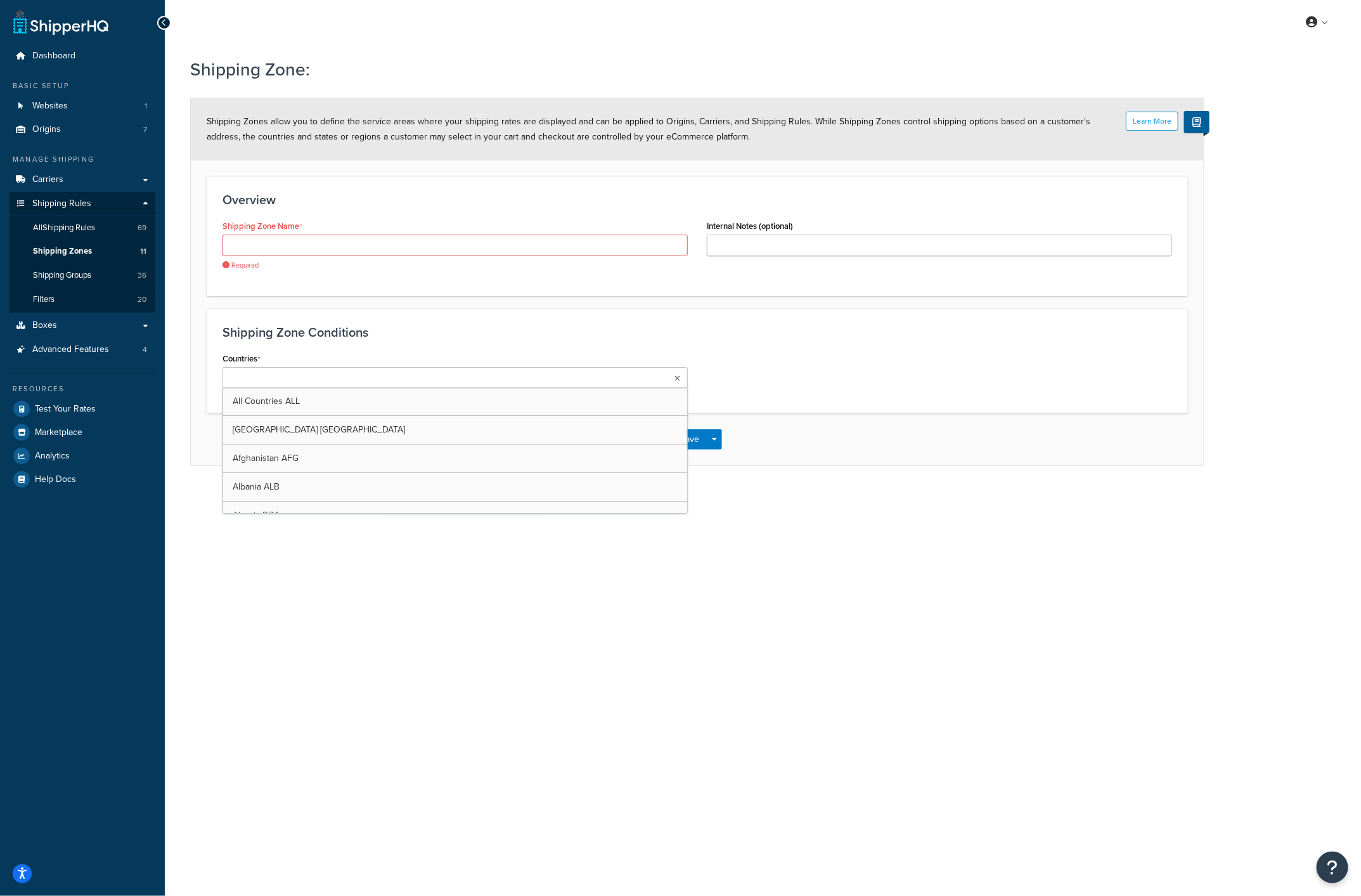
click at [482, 329] on h3 "Shipping Zone Conditions" at bounding box center [697, 332] width 950 height 14
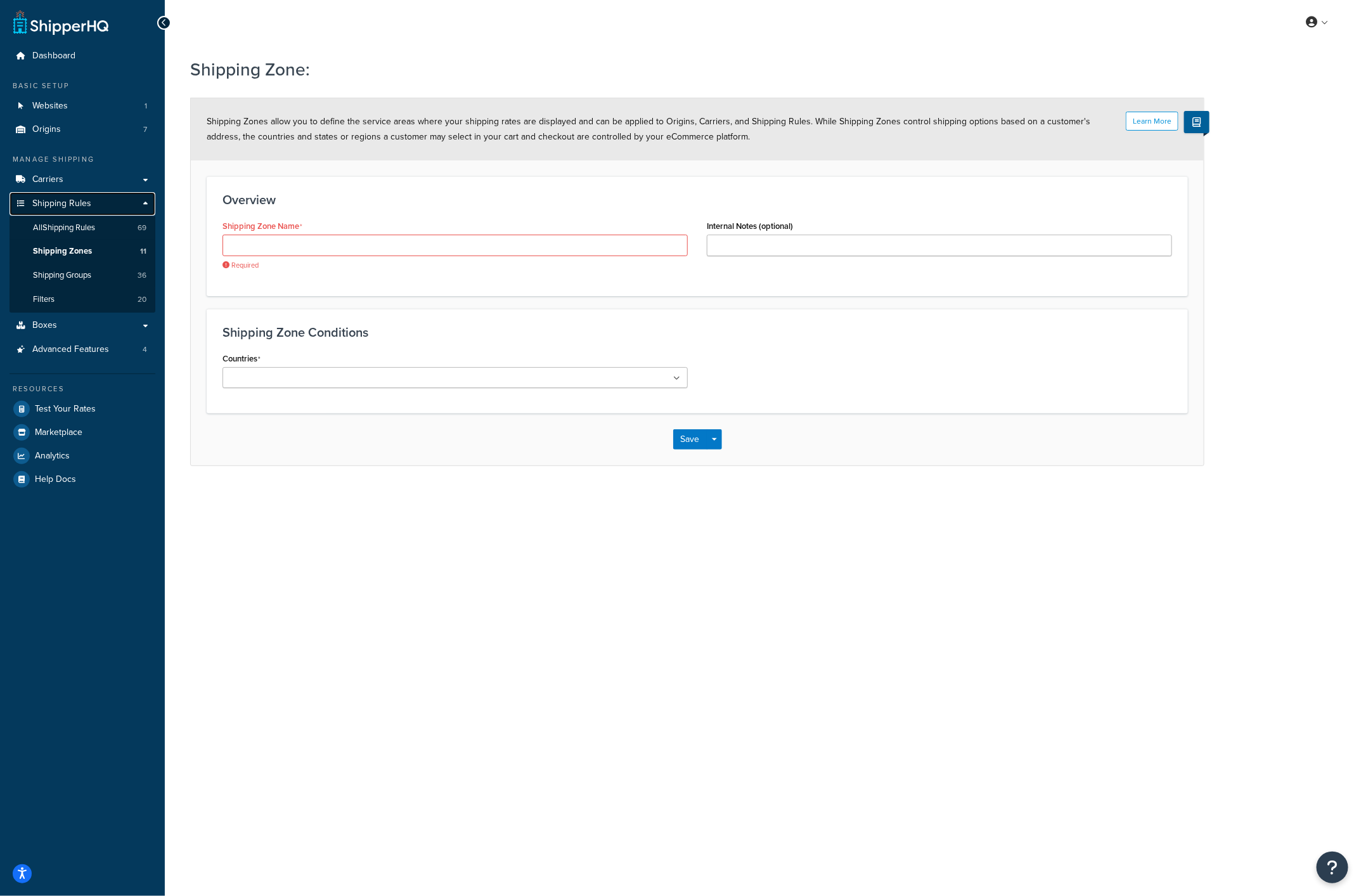
click at [62, 201] on span "Shipping Rules" at bounding box center [62, 204] width 59 height 11
